Goal: Check status: Check status

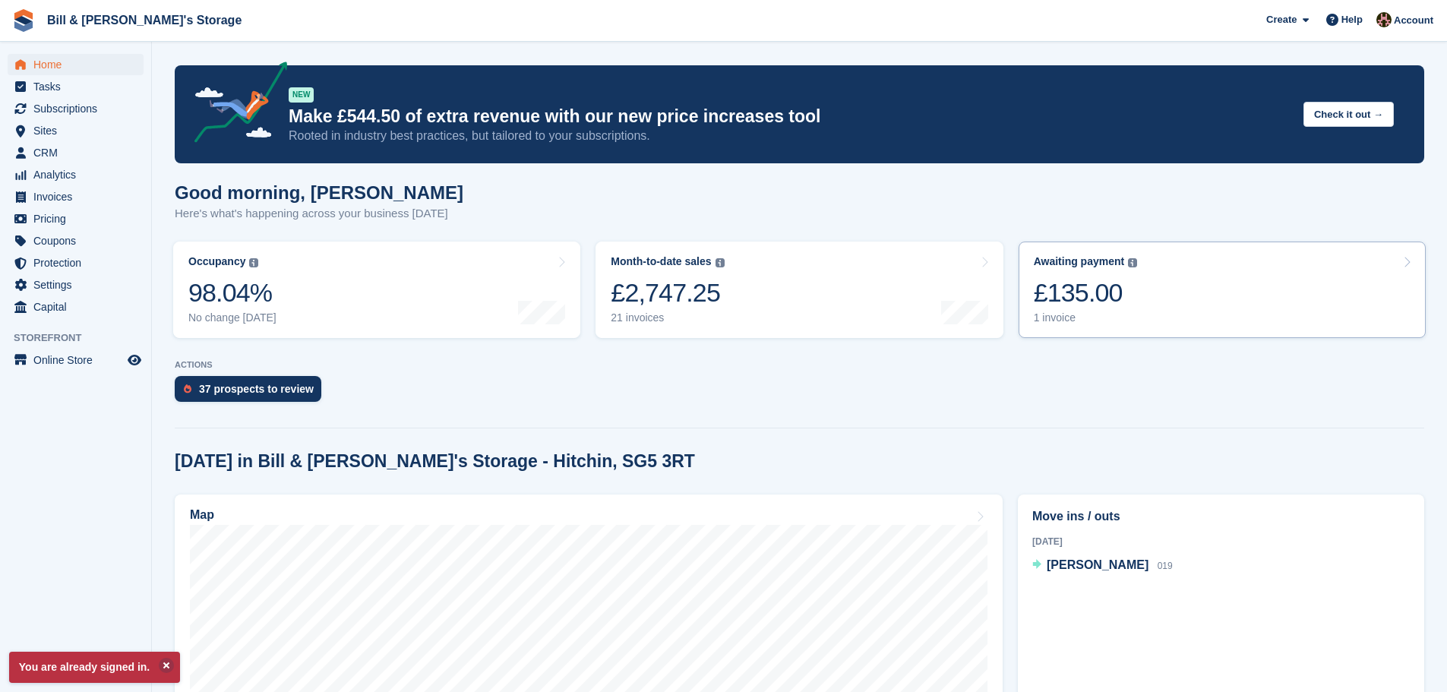
click at [1029, 305] on link "Awaiting payment The total outstanding balance on all open invoices. £135.00 1 …" at bounding box center [1222, 290] width 407 height 96
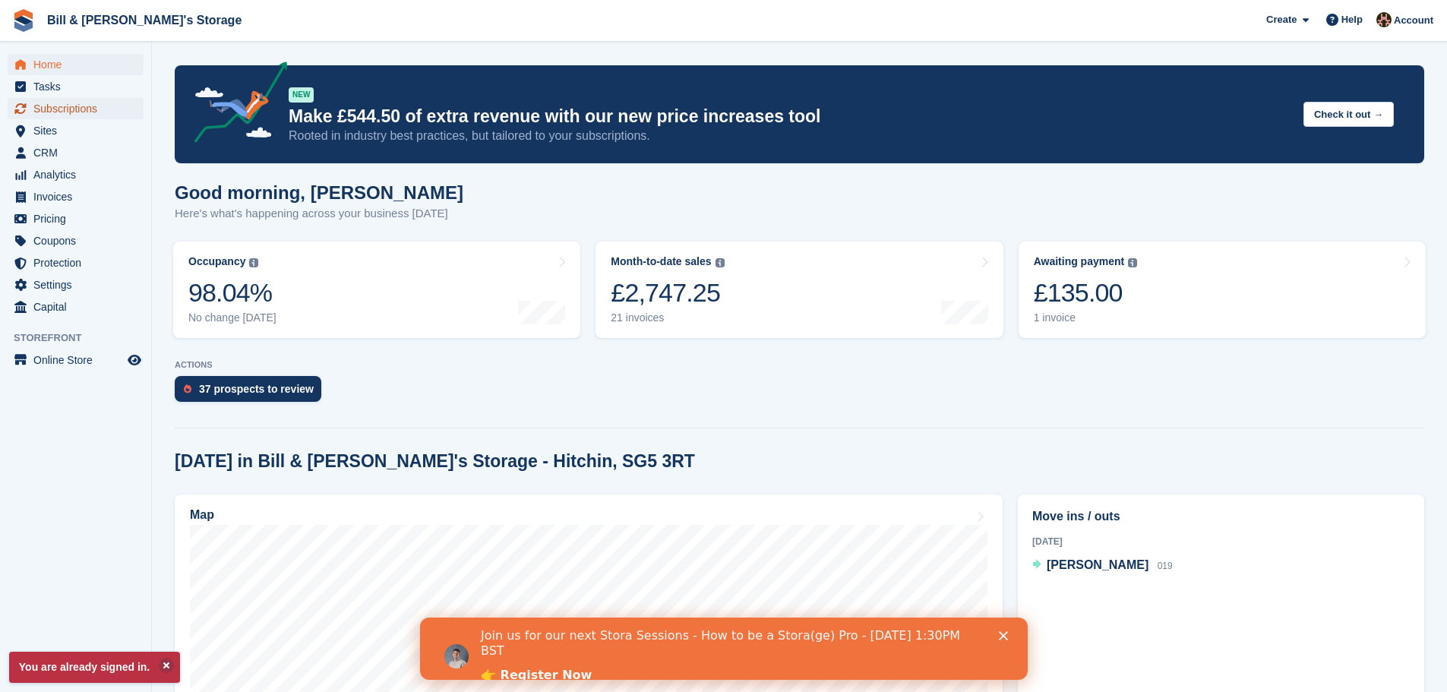
click at [57, 115] on span "Subscriptions" at bounding box center [78, 108] width 91 height 21
click at [91, 112] on span "Subscriptions" at bounding box center [78, 108] width 91 height 21
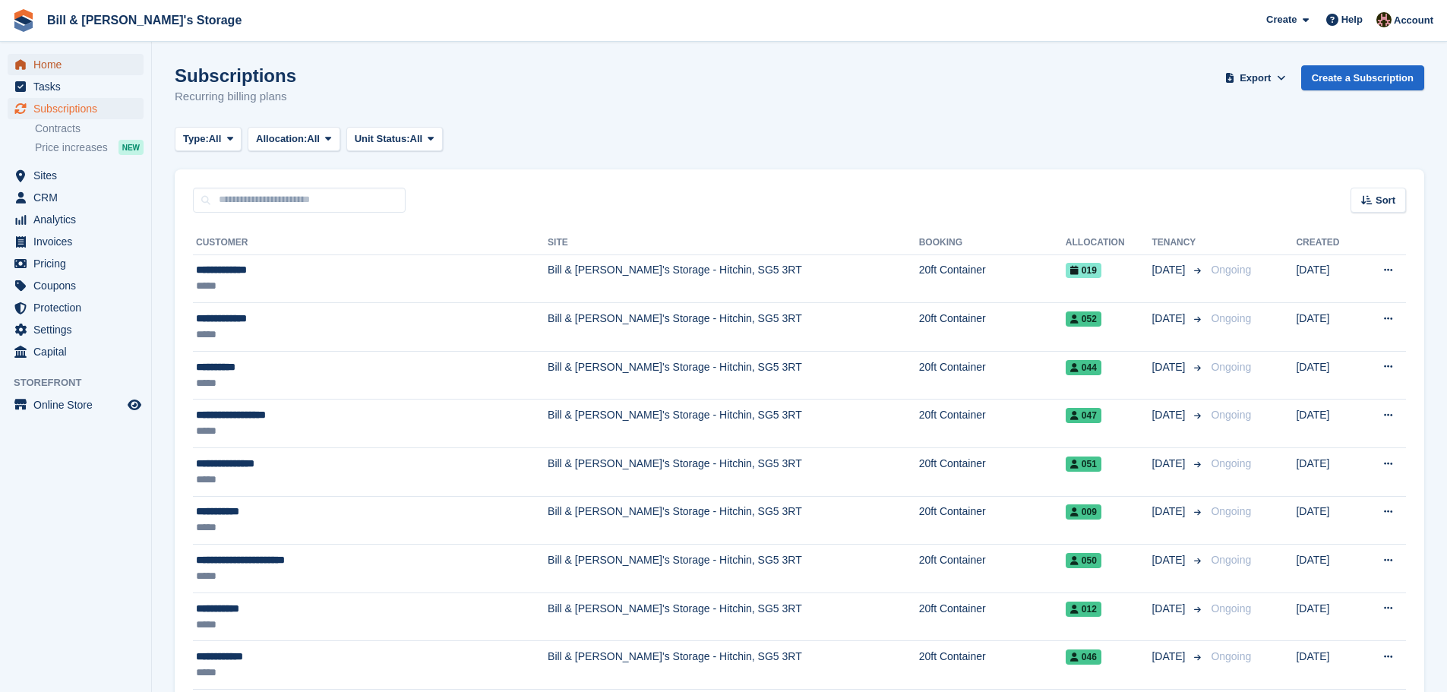
click at [85, 71] on span "Home" at bounding box center [78, 64] width 91 height 21
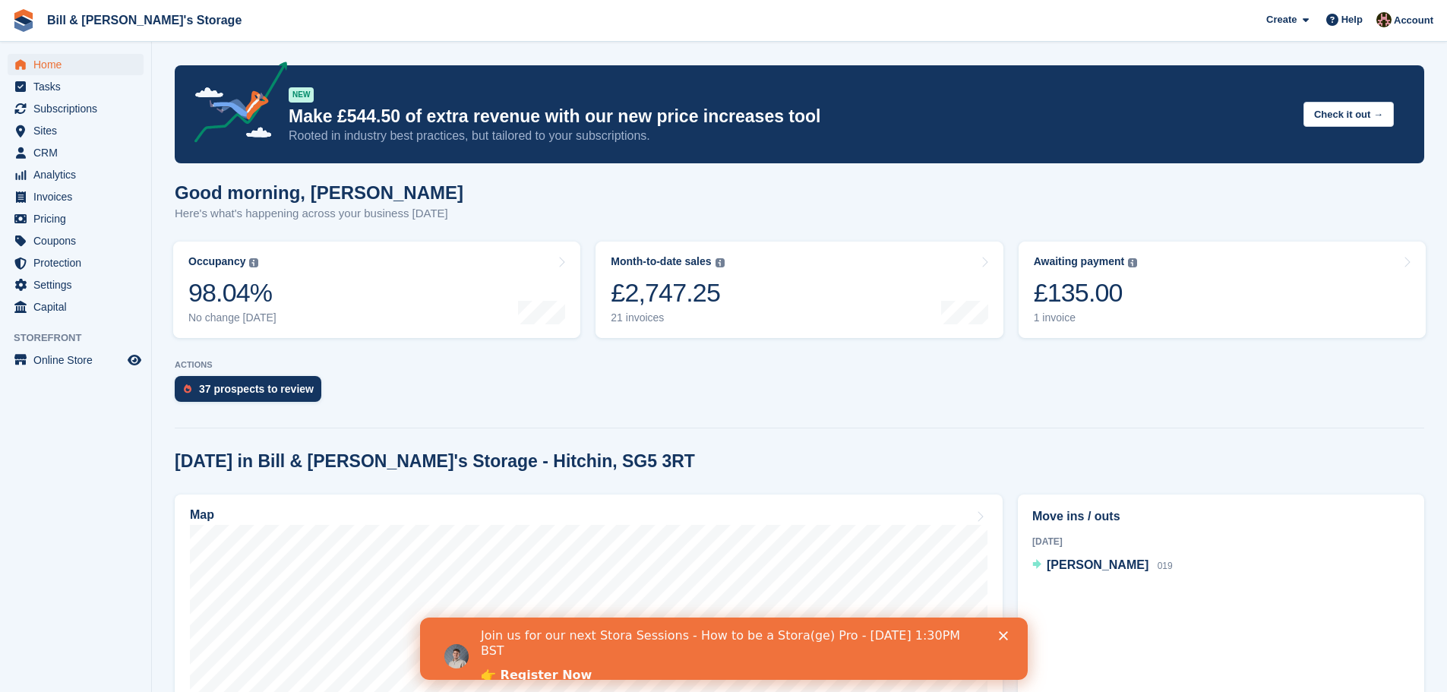
click at [880, 428] on hr at bounding box center [800, 428] width 1250 height 1
click at [1036, 362] on p "ACTIONS" at bounding box center [800, 365] width 1250 height 10
click at [1124, 403] on div "37 prospects to review" at bounding box center [800, 392] width 1250 height 33
click at [1037, 419] on section "NEW Make £544.50 of extra revenue with our new price increases tool Rooted in i…" at bounding box center [799, 627] width 1295 height 1255
click at [1150, 406] on div "37 prospects to review" at bounding box center [800, 392] width 1250 height 33
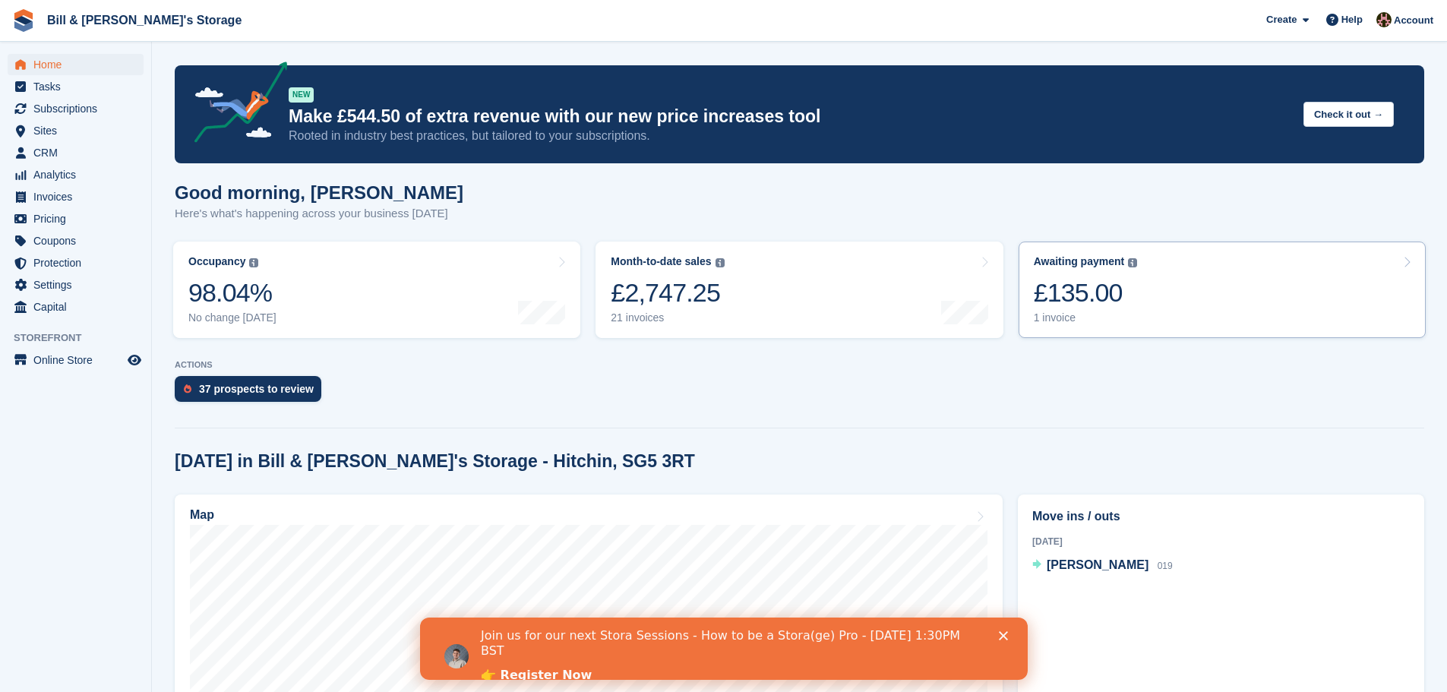
click at [1123, 319] on div "1 invoice" at bounding box center [1086, 317] width 104 height 13
